Goal: Check status: Check status

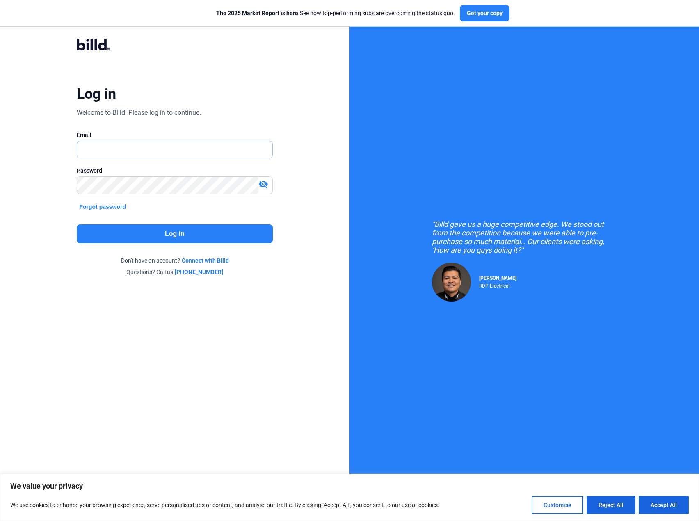
type input "[PERSON_NAME][EMAIL_ADDRESS][DOMAIN_NAME]"
click at [168, 233] on button "Log in" at bounding box center [175, 233] width 196 height 19
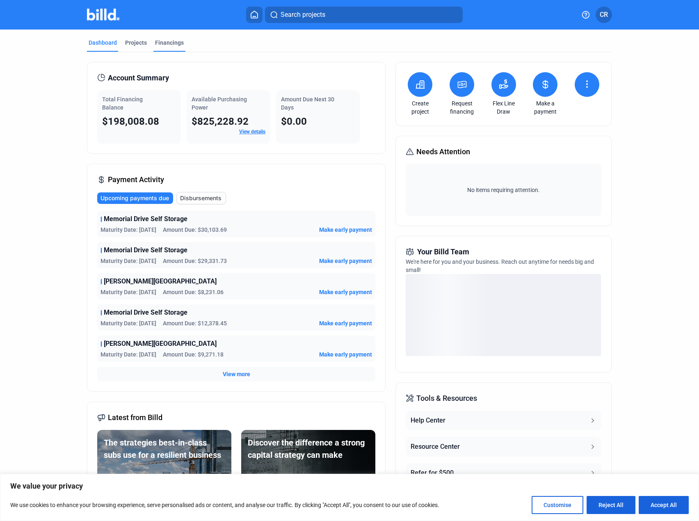
click at [160, 43] on div "Financings" at bounding box center [169, 43] width 29 height 8
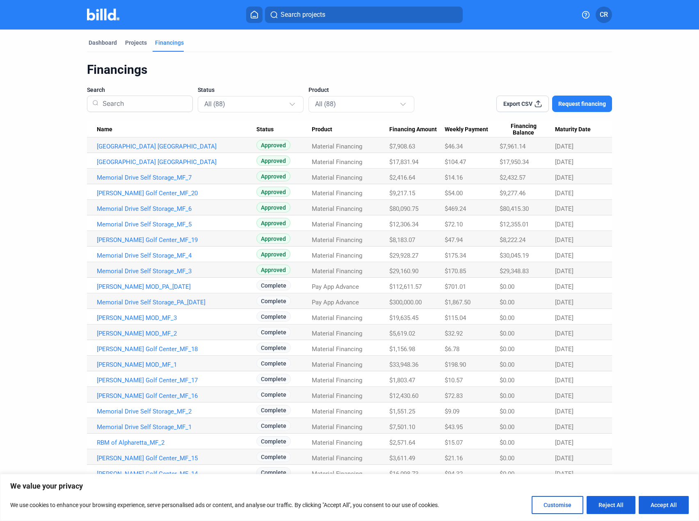
scroll to position [41, 0]
